Goal: Find specific page/section: Find specific page/section

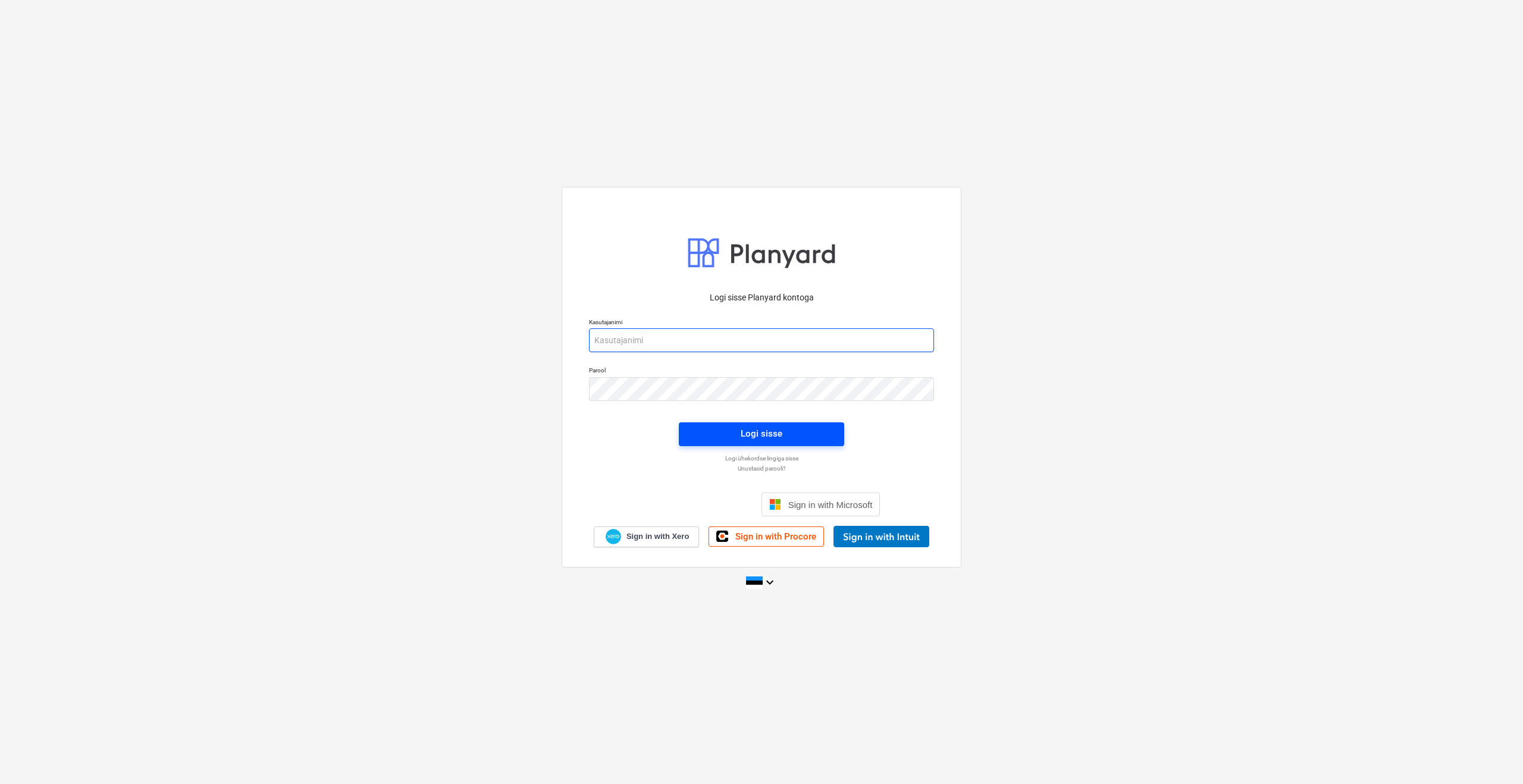
type input "[PERSON_NAME][EMAIL_ADDRESS][DOMAIN_NAME]"
click at [722, 345] on button "Logi sisse" at bounding box center [761, 433] width 165 height 24
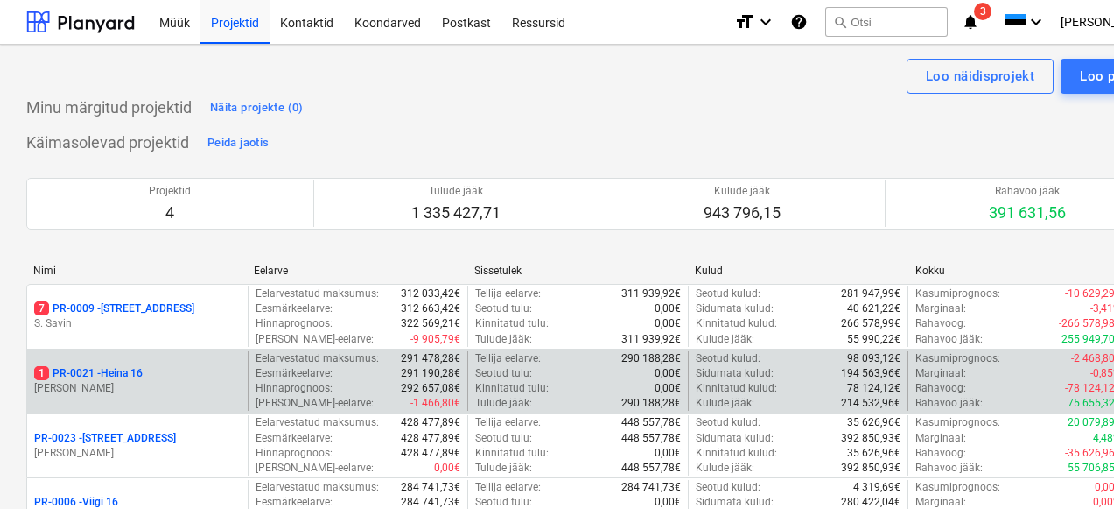
scroll to position [41, 0]
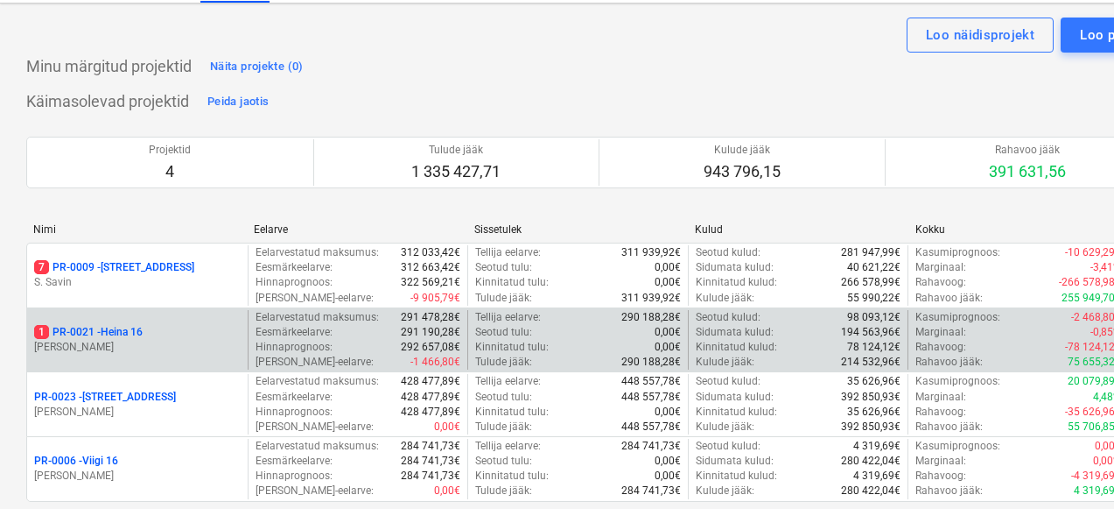
click at [171, 327] on div "1 PR-0021 - Heina 16" at bounding box center [137, 332] width 207 height 15
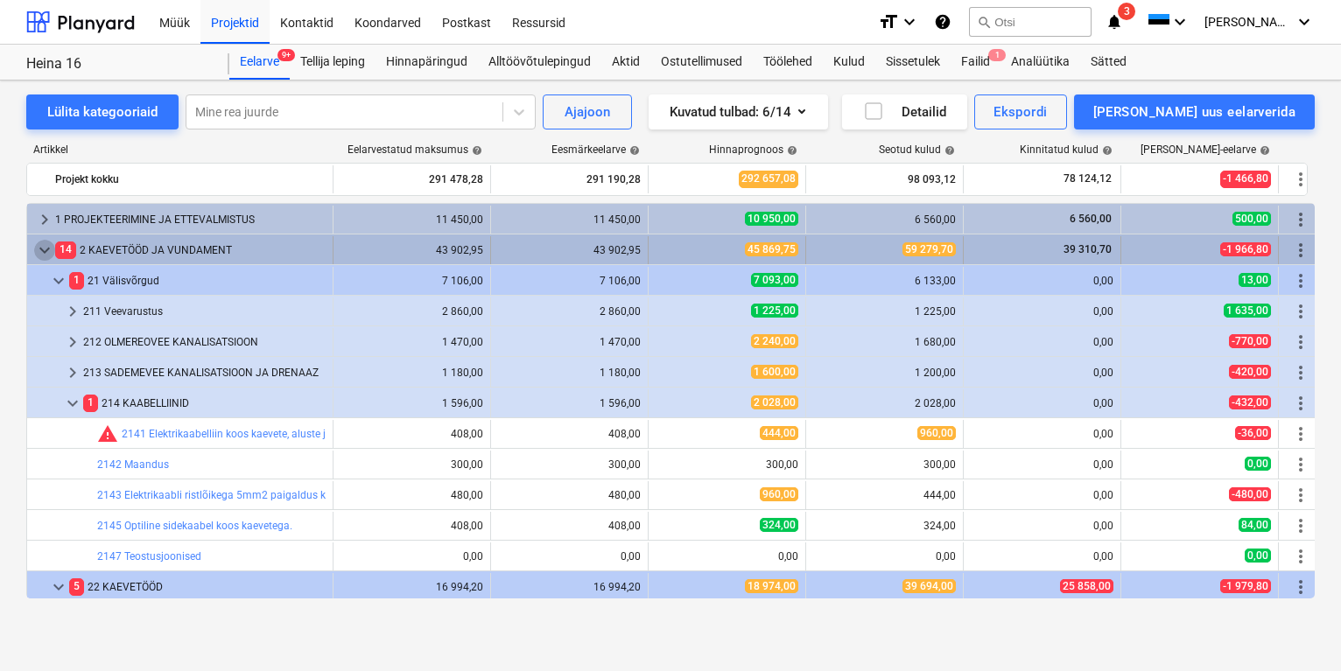
click at [44, 252] on span "keyboard_arrow_down" at bounding box center [44, 250] width 21 height 21
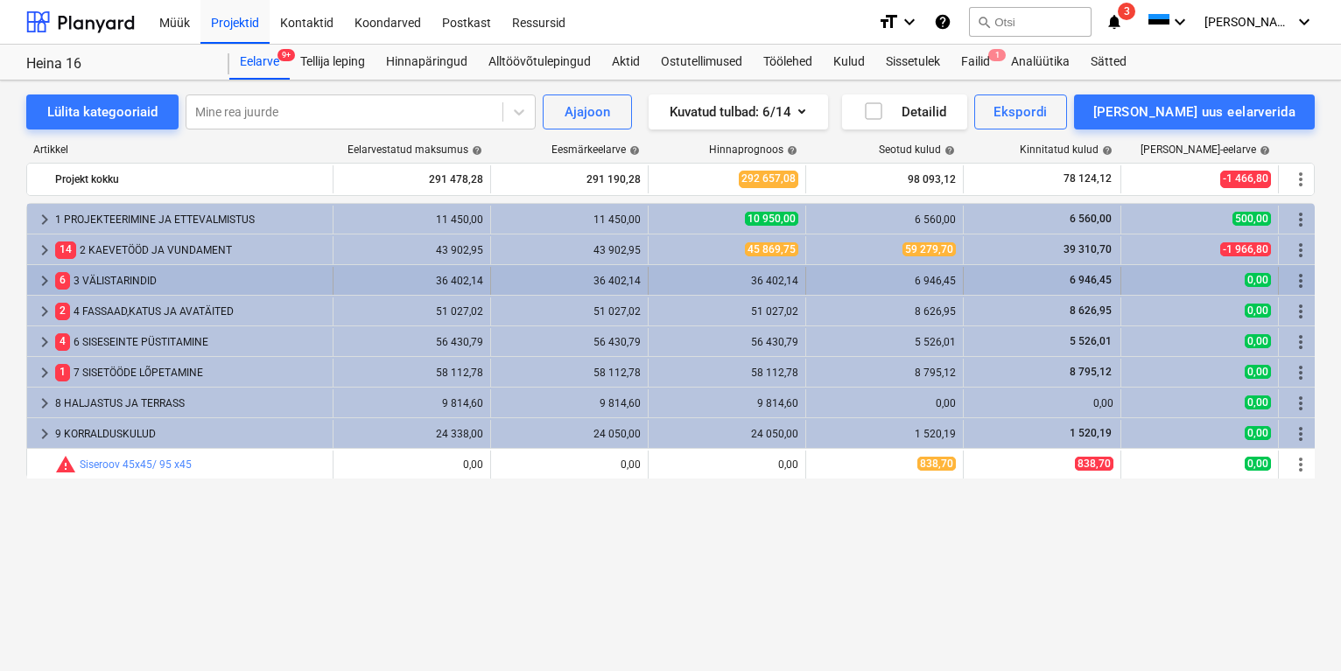
click at [124, 284] on div "6 3 VÄLISTARINDID" at bounding box center [190, 281] width 270 height 28
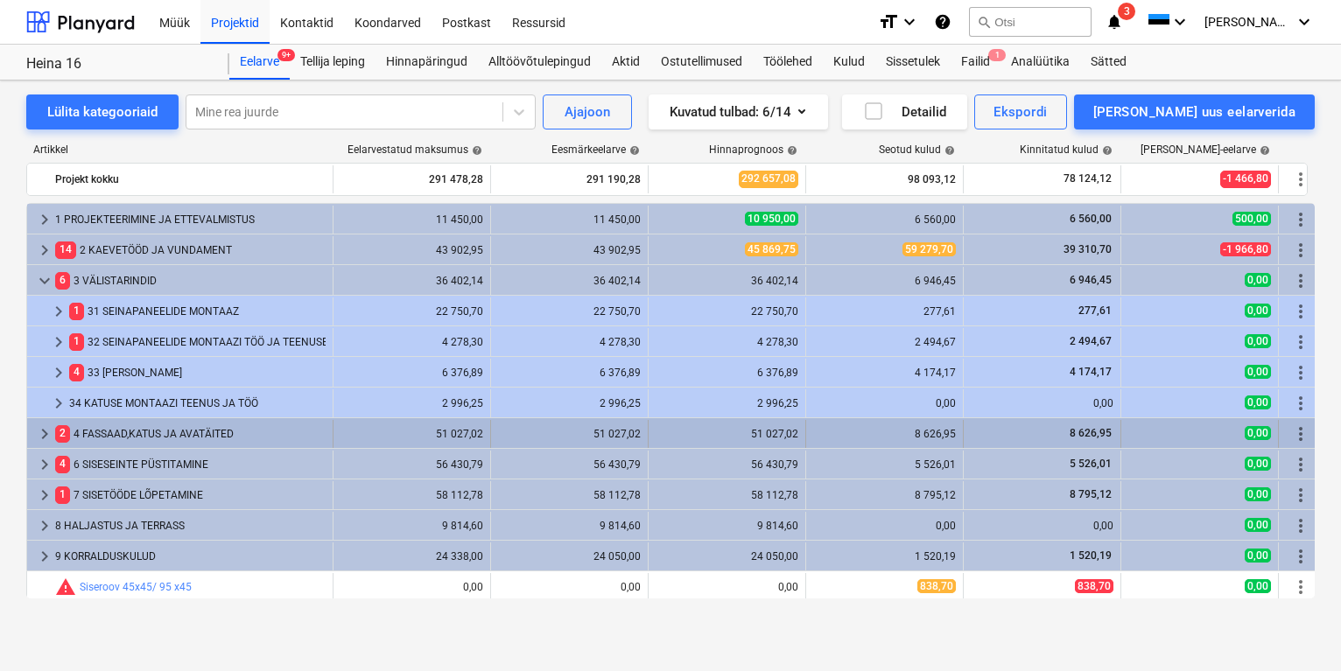
click at [123, 425] on div "2 4 FASSAAD,[PERSON_NAME] AVATÄITED" at bounding box center [190, 434] width 270 height 28
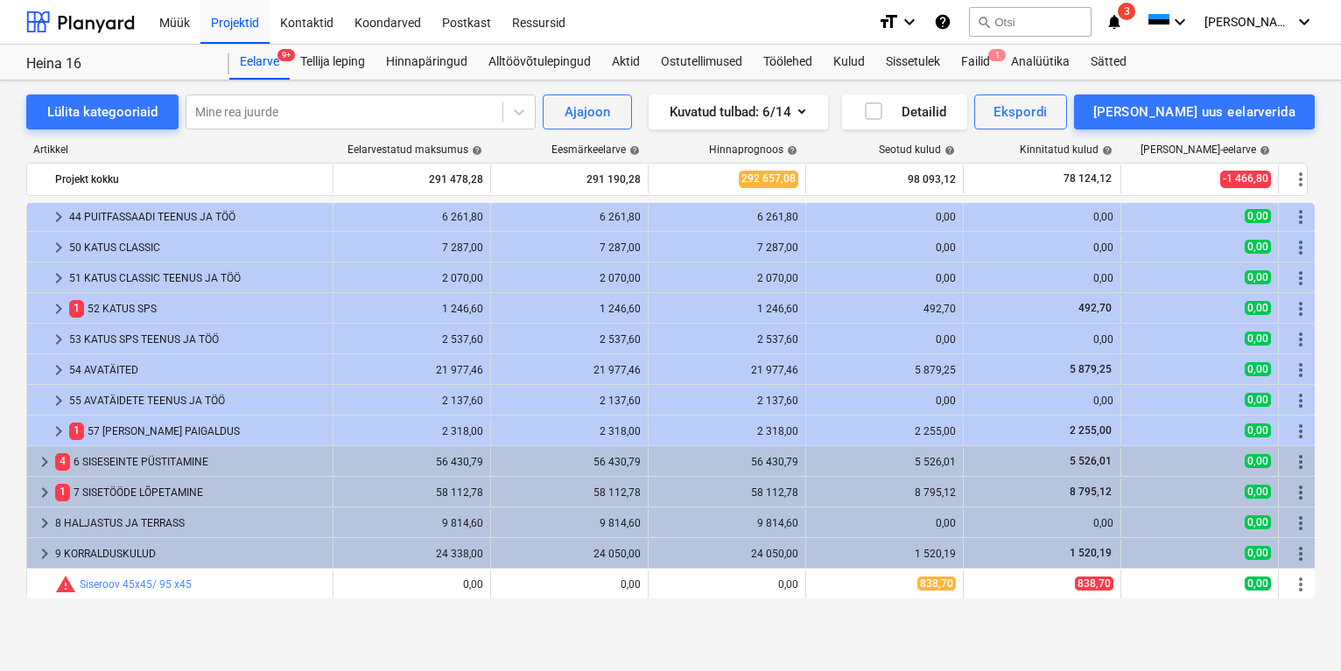
scroll to position [242, 0]
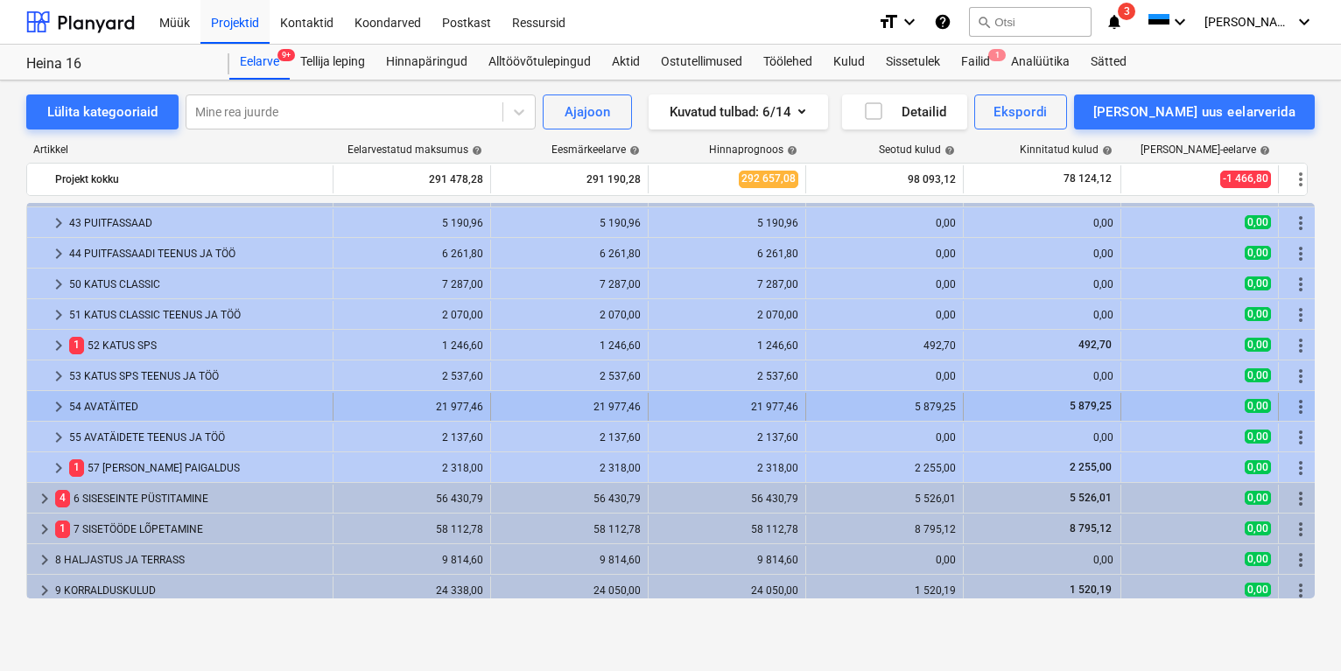
click at [117, 414] on div "54 AVATÄITED" at bounding box center [197, 407] width 256 height 28
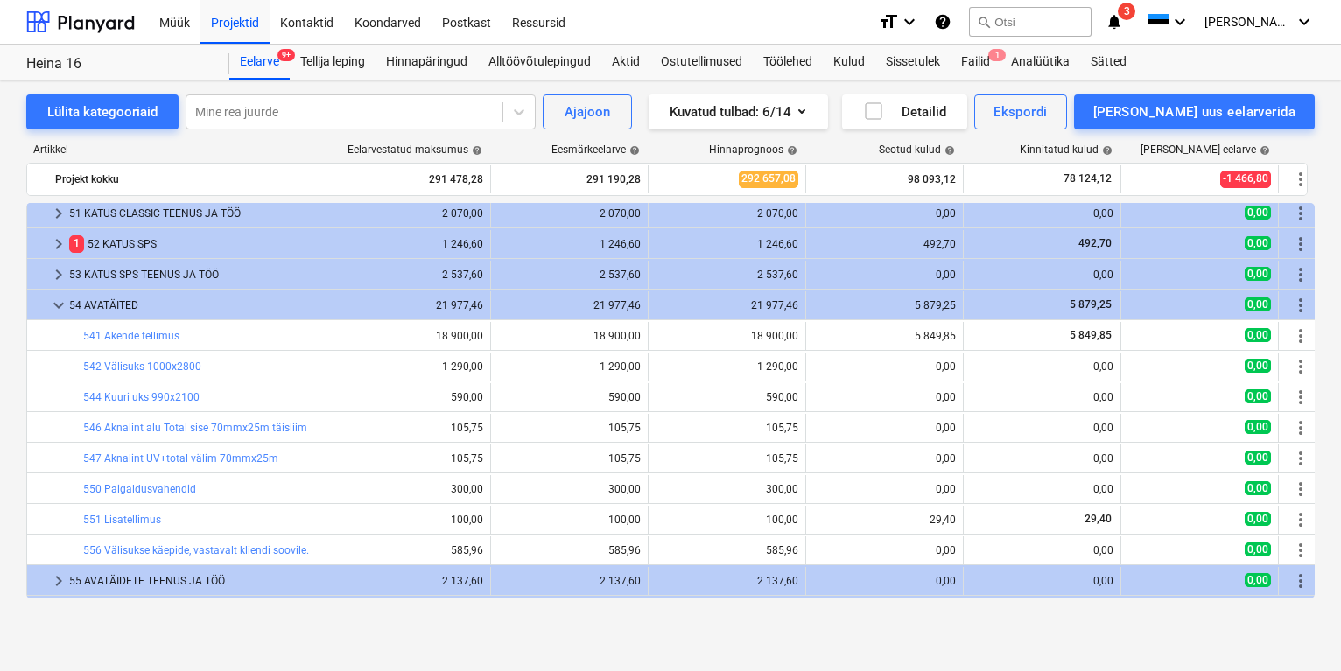
scroll to position [340, 0]
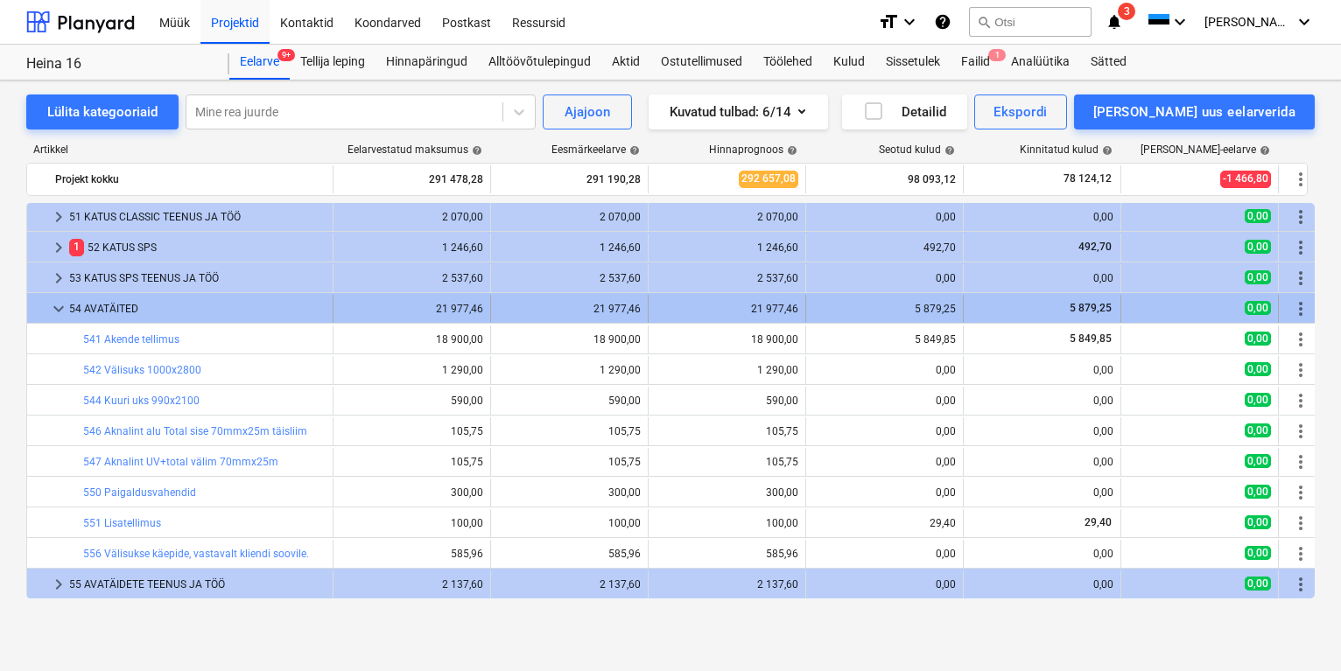
click at [53, 305] on span "keyboard_arrow_down" at bounding box center [58, 308] width 21 height 21
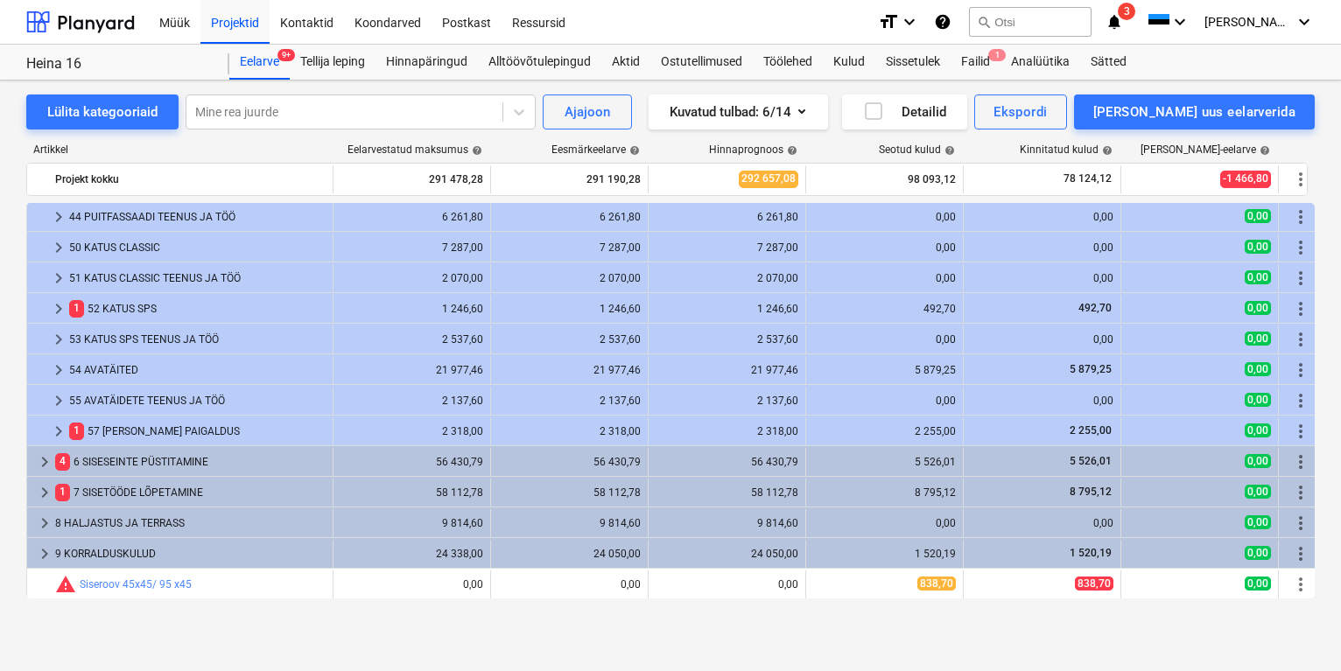
scroll to position [278, 0]
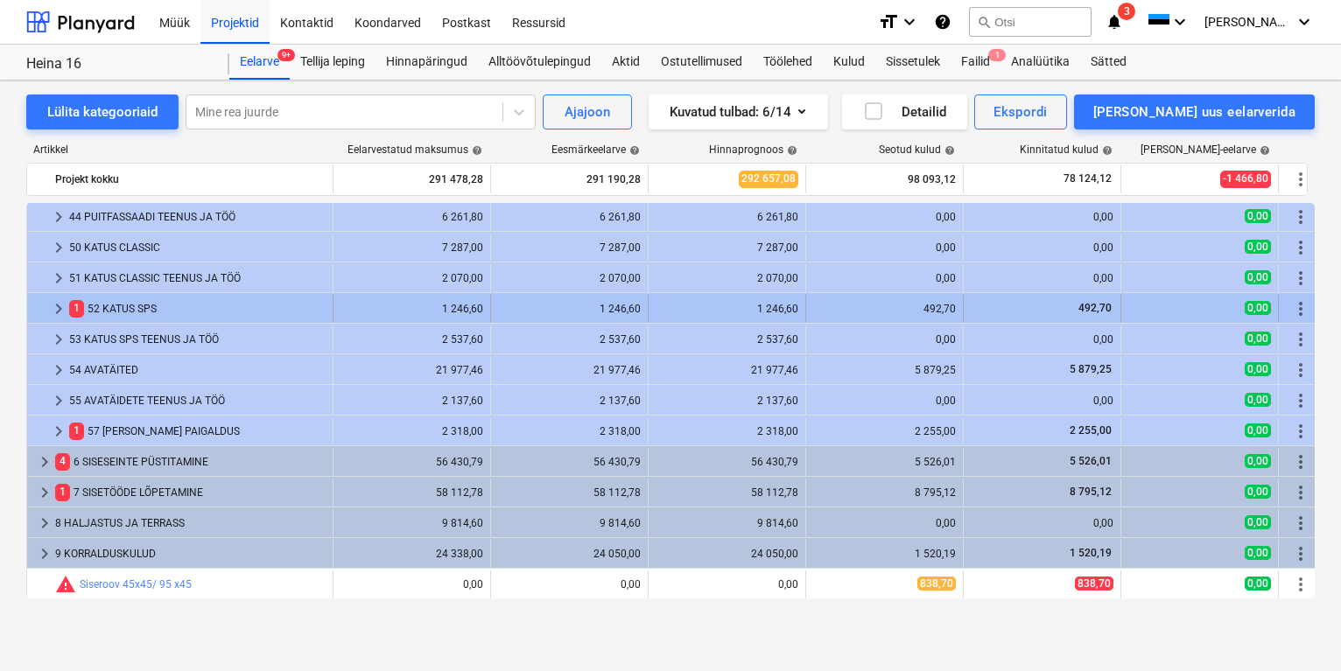
click at [116, 310] on div "1 52 KATUS SPS" at bounding box center [197, 309] width 256 height 28
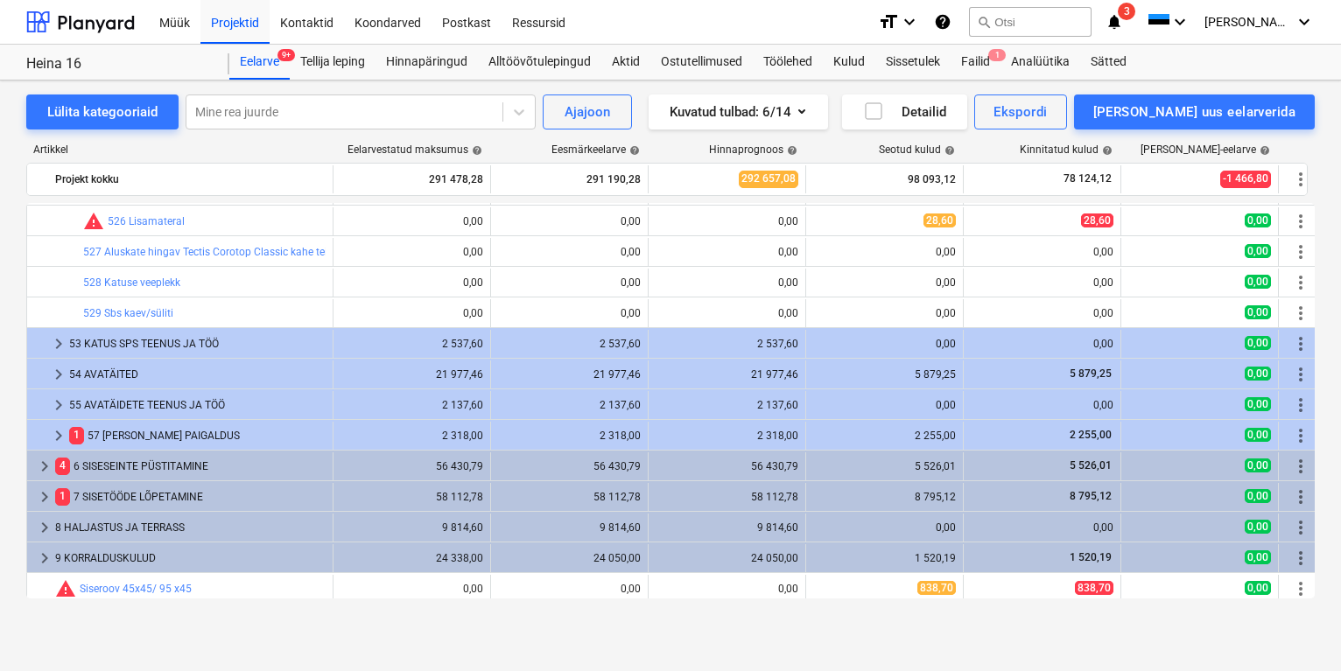
scroll to position [554, 0]
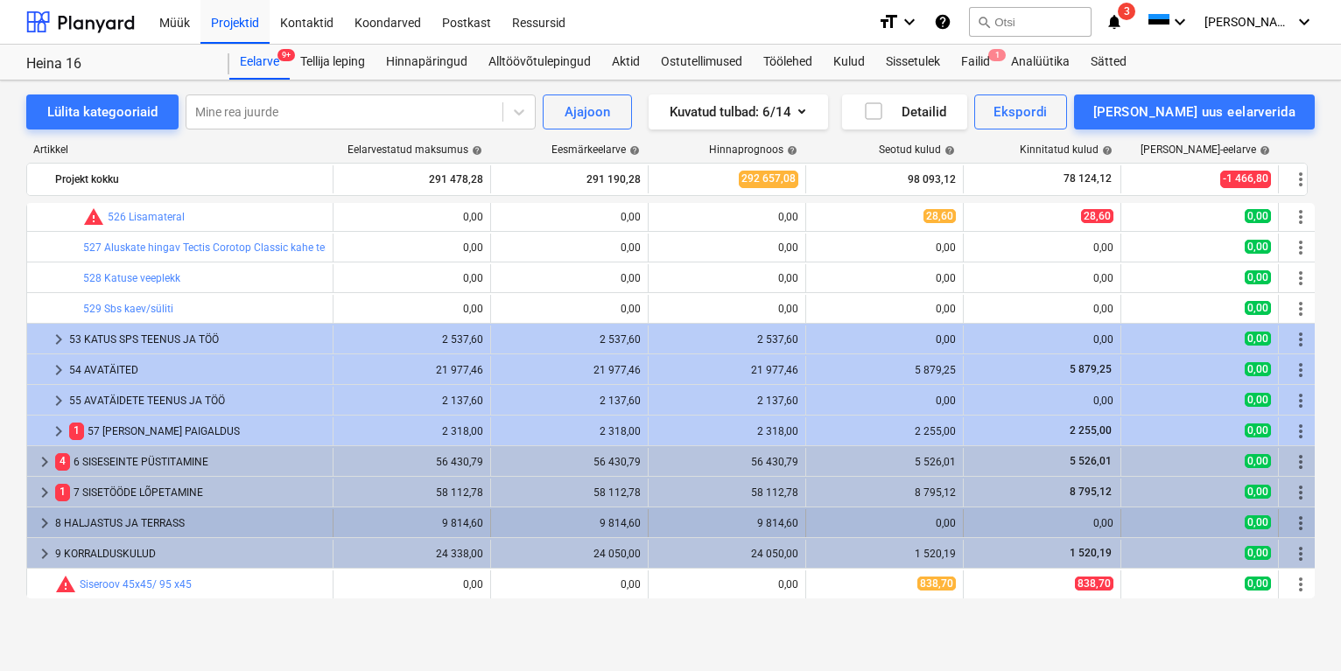
click at [141, 508] on div "8 HALJASTUS JA TERRASS" at bounding box center [190, 523] width 270 height 28
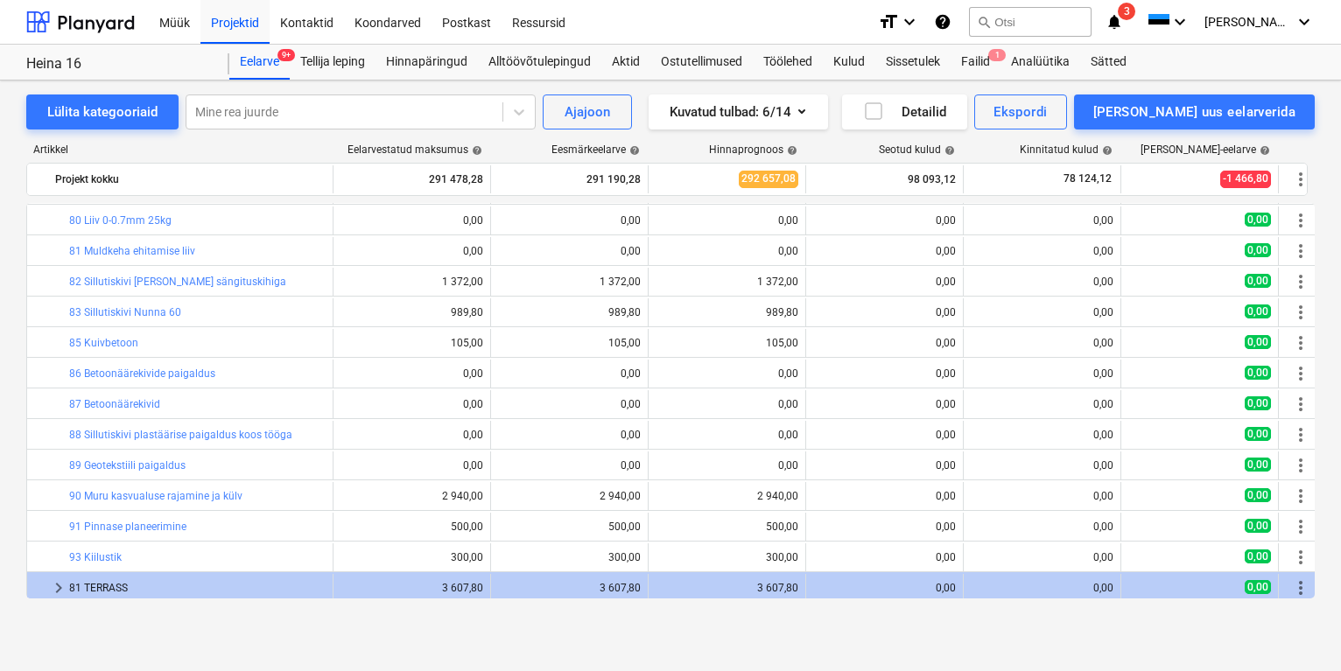
scroll to position [971, 0]
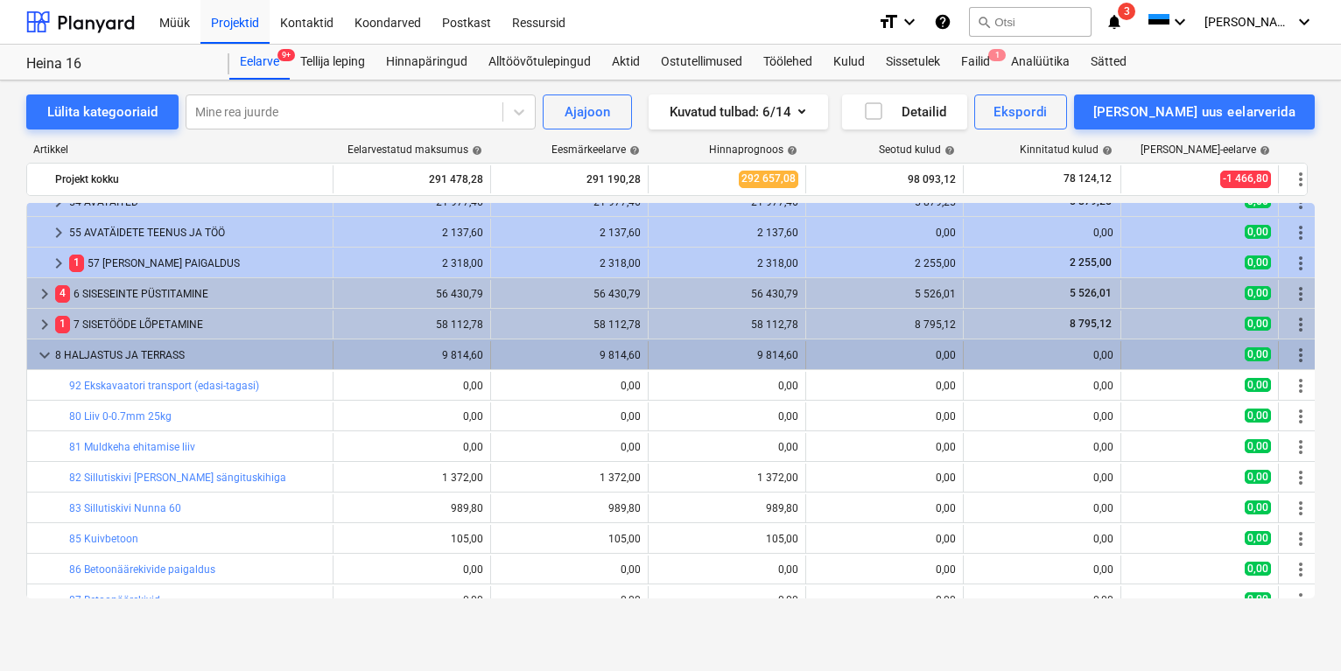
click at [82, 358] on div "8 HALJASTUS JA TERRASS" at bounding box center [190, 355] width 270 height 28
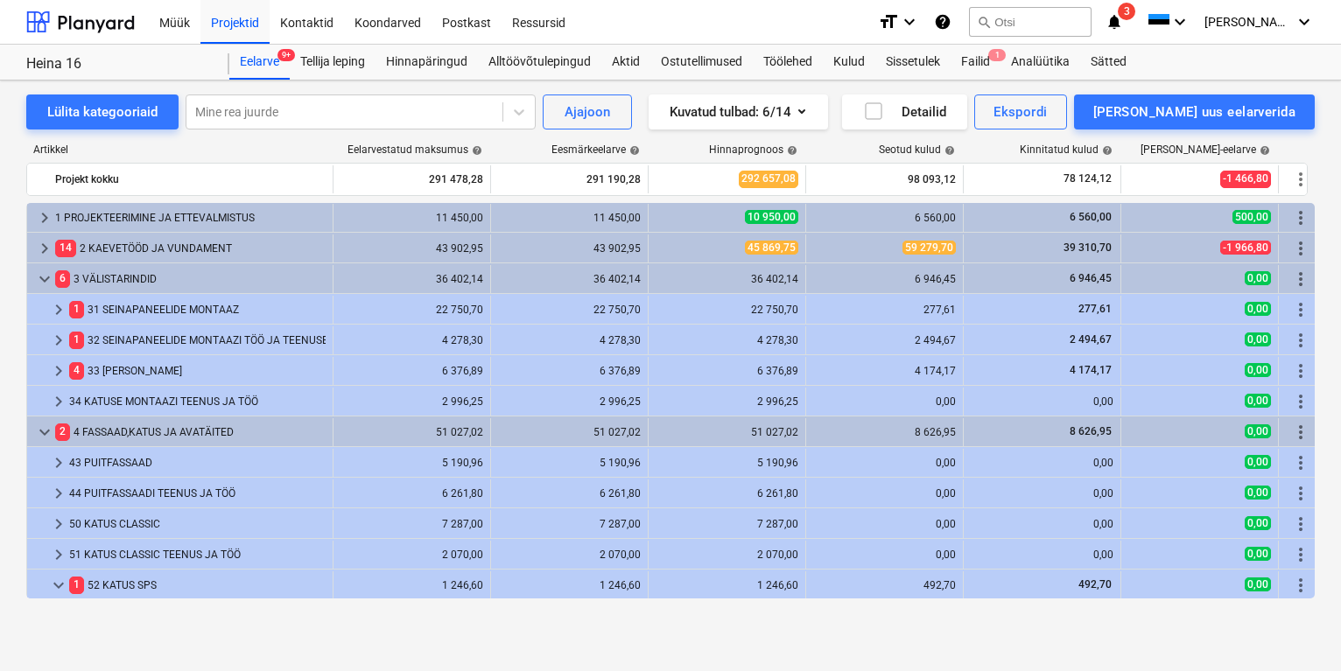
scroll to position [0, 0]
